Goal: Transaction & Acquisition: Book appointment/travel/reservation

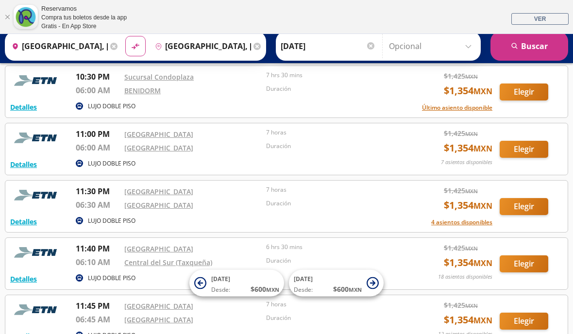
scroll to position [603, 0]
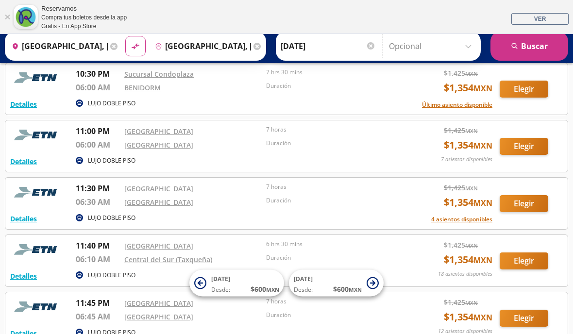
click at [518, 81] on button "Elegir" at bounding box center [524, 89] width 49 height 17
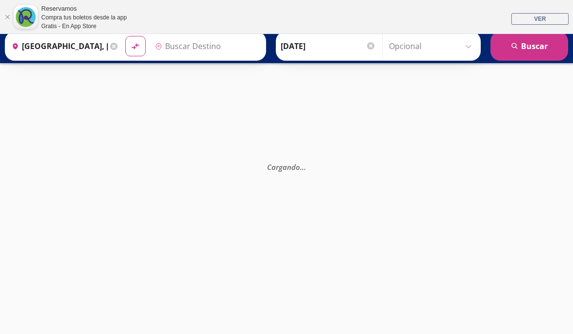
type input "[GEOGRAPHIC_DATA], [GEOGRAPHIC_DATA]"
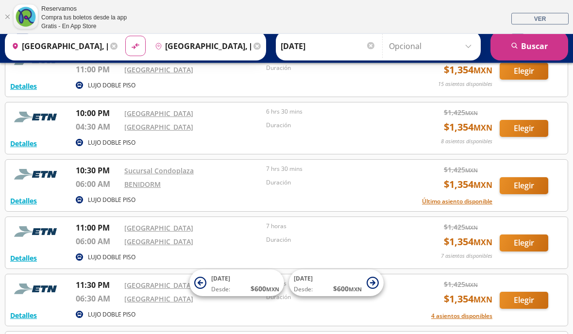
scroll to position [507, 0]
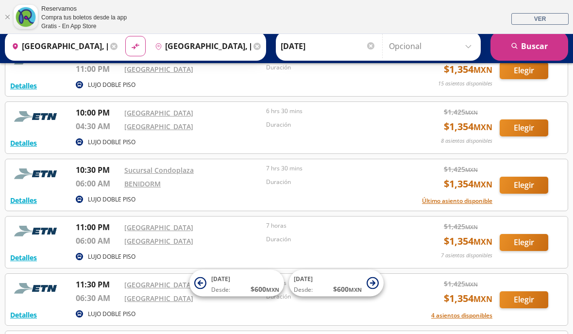
click at [530, 239] on button "Elegir" at bounding box center [524, 242] width 49 height 17
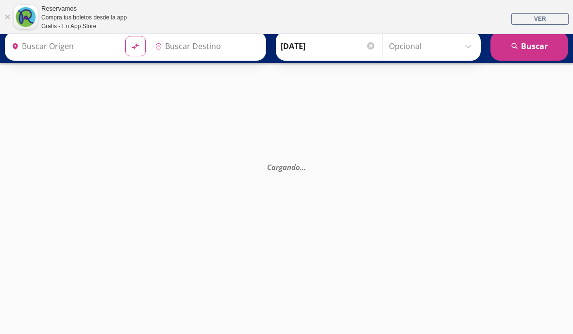
type input "[GEOGRAPHIC_DATA], [GEOGRAPHIC_DATA]"
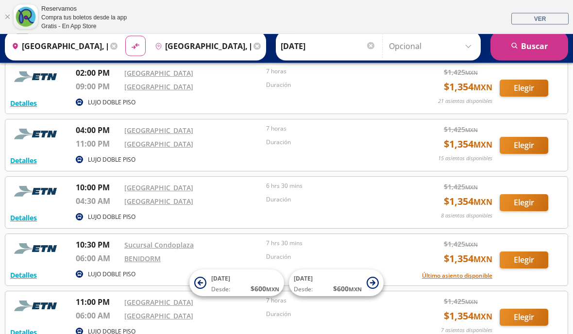
scroll to position [433, 0]
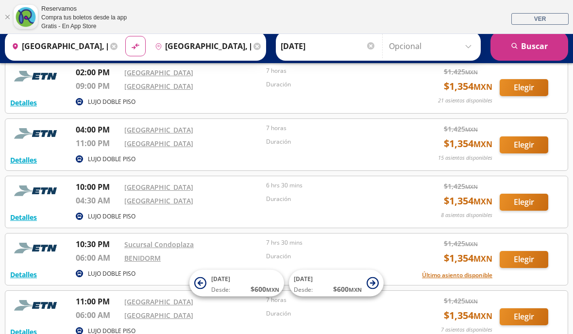
click at [522, 191] on div "Detalles LUJO DOBLE PISO 10:00 PM Central Nueva 04:30 AM [GEOGRAPHIC_DATA] 6 hr…" at bounding box center [286, 202] width 553 height 42
click at [520, 203] on button "Elegir" at bounding box center [524, 202] width 49 height 17
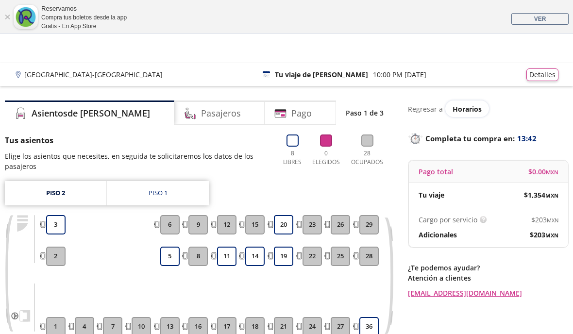
scroll to position [3, 0]
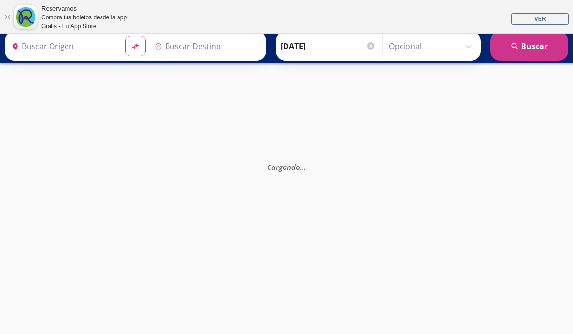
type input "[GEOGRAPHIC_DATA], [GEOGRAPHIC_DATA]"
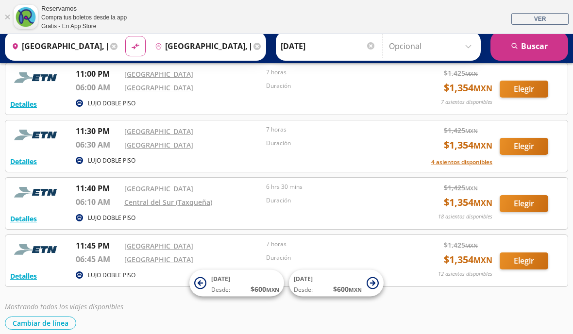
scroll to position [664, 0]
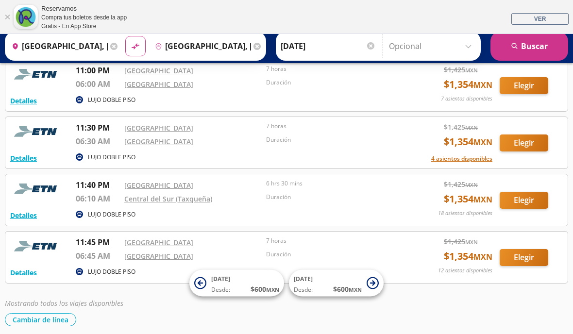
click at [522, 254] on button "Elegir" at bounding box center [524, 257] width 49 height 17
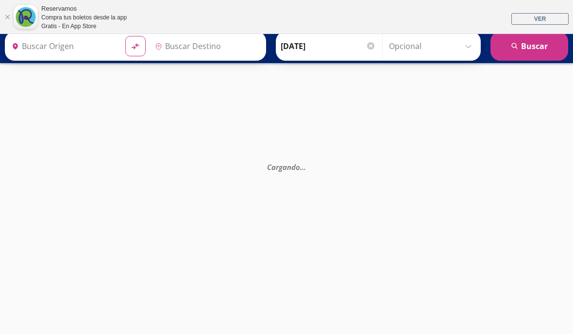
type input "[GEOGRAPHIC_DATA], [GEOGRAPHIC_DATA]"
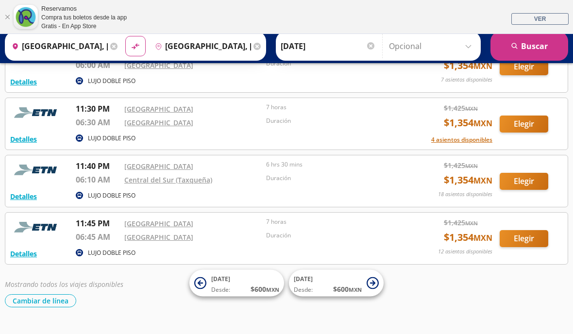
scroll to position [664, 0]
